Goal: Task Accomplishment & Management: Use online tool/utility

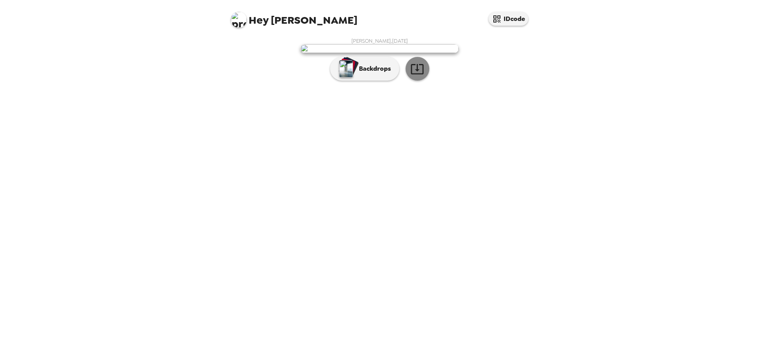
click at [416, 76] on icon "button" at bounding box center [417, 69] width 14 height 14
click at [355, 81] on button "Backdrops" at bounding box center [364, 69] width 69 height 24
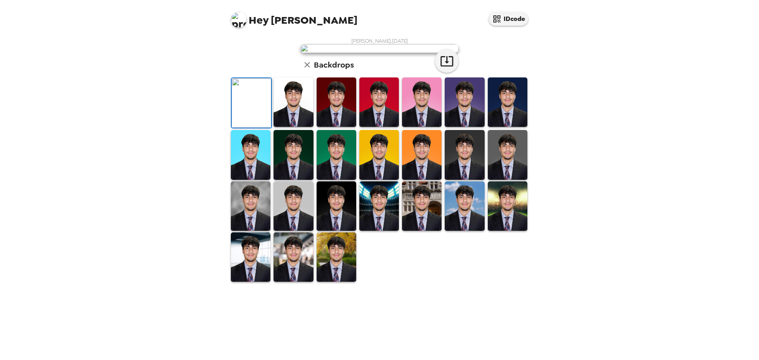
click at [302, 127] on img at bounding box center [294, 101] width 40 height 49
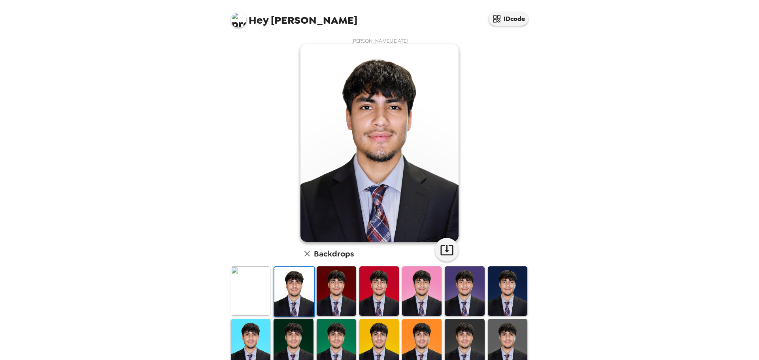
click at [249, 288] on img at bounding box center [251, 290] width 40 height 49
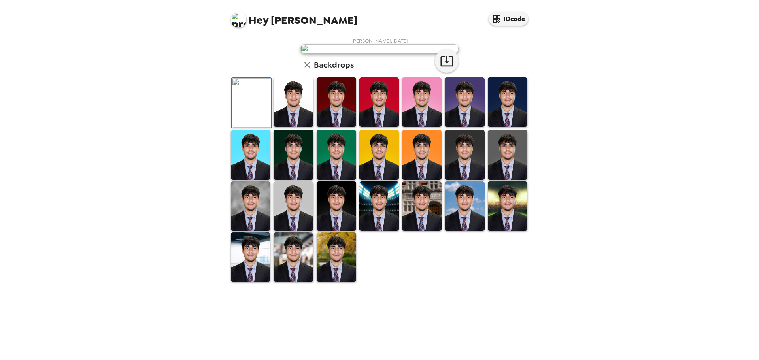
click at [304, 127] on img at bounding box center [294, 101] width 40 height 49
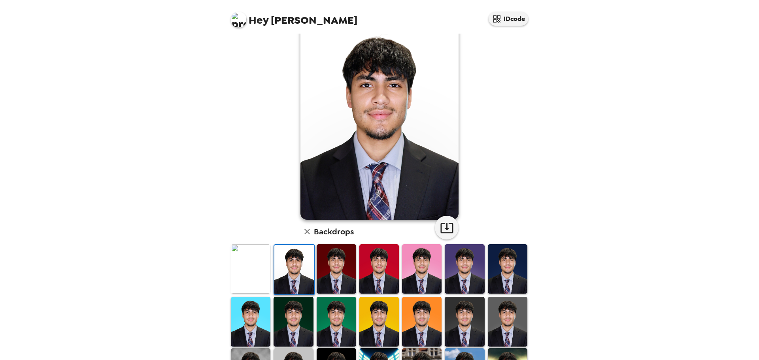
scroll to position [40, 0]
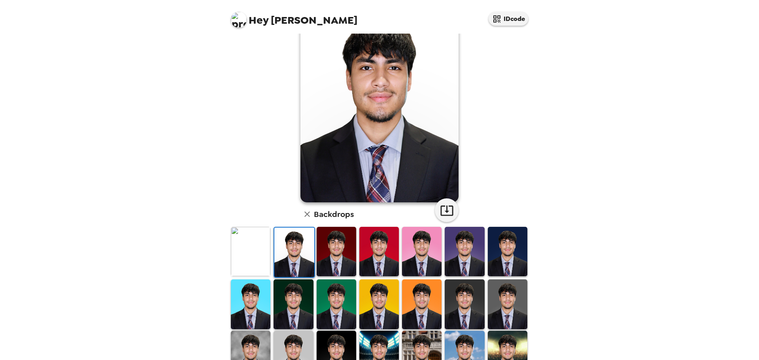
click at [471, 300] on img at bounding box center [465, 303] width 40 height 49
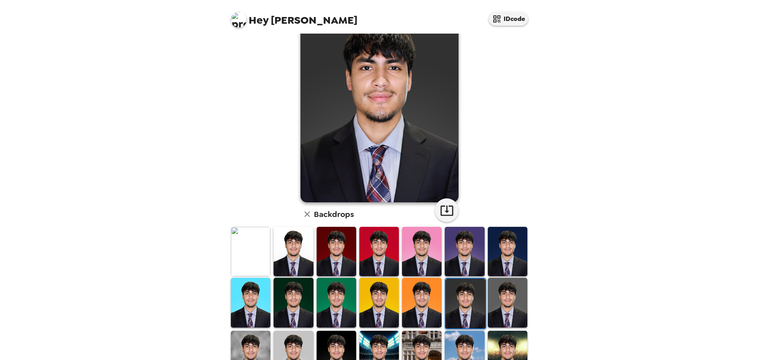
click at [497, 295] on img at bounding box center [508, 302] width 40 height 49
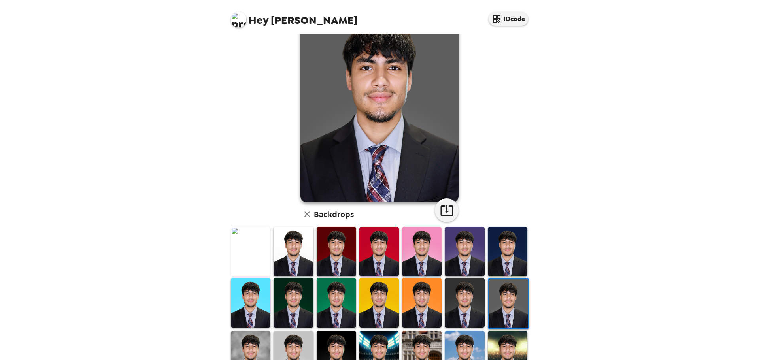
click at [363, 290] on img at bounding box center [379, 302] width 40 height 49
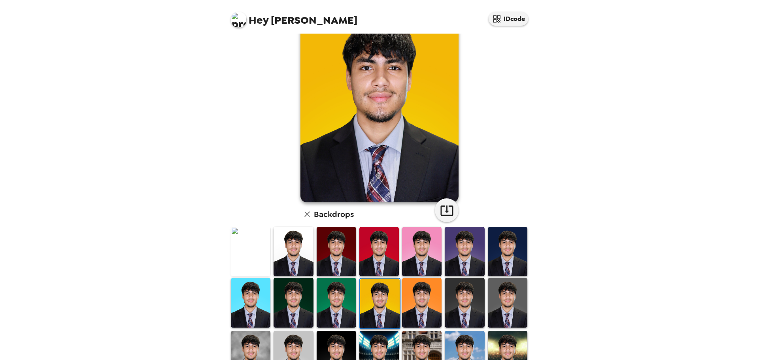
click at [318, 292] on img at bounding box center [337, 302] width 40 height 49
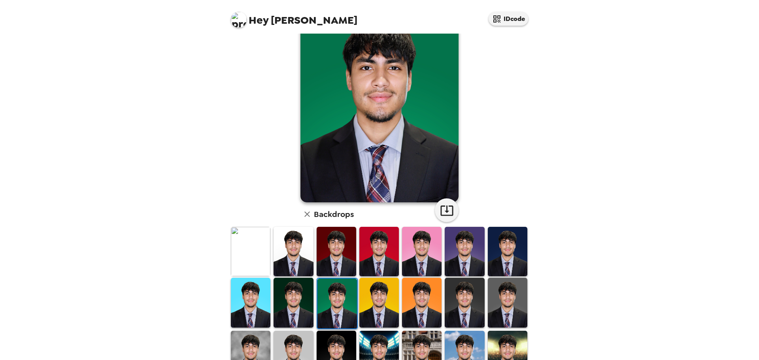
scroll to position [119, 0]
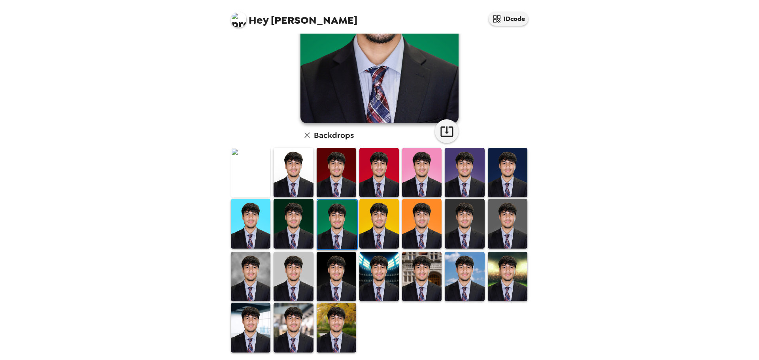
click at [345, 315] on img at bounding box center [337, 327] width 40 height 49
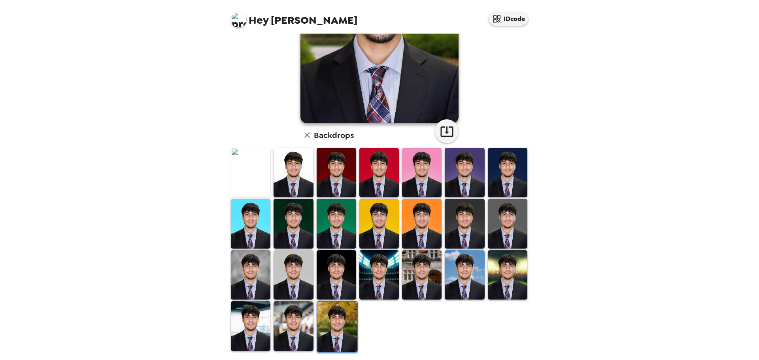
click at [505, 280] on img at bounding box center [508, 274] width 40 height 49
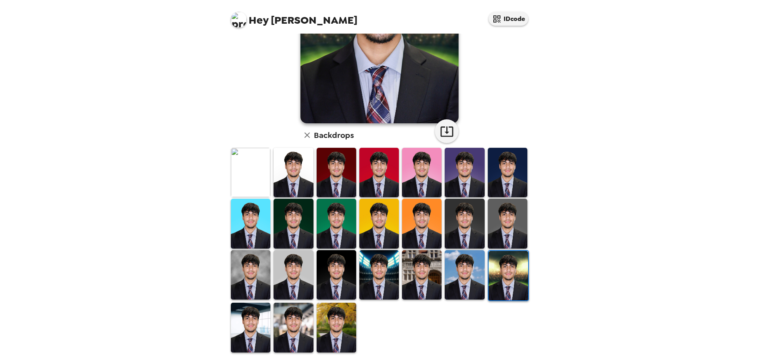
click at [466, 277] on img at bounding box center [465, 274] width 40 height 49
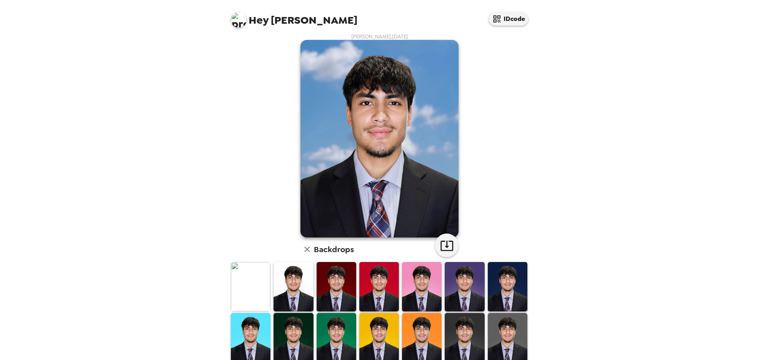
scroll to position [0, 0]
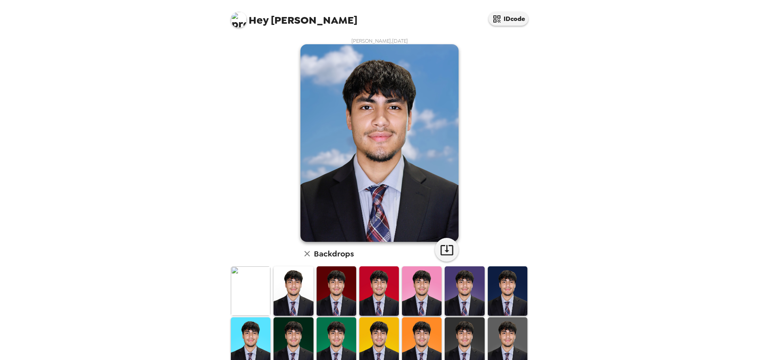
click at [261, 298] on img at bounding box center [251, 290] width 40 height 49
